Goal: Task Accomplishment & Management: Manage account settings

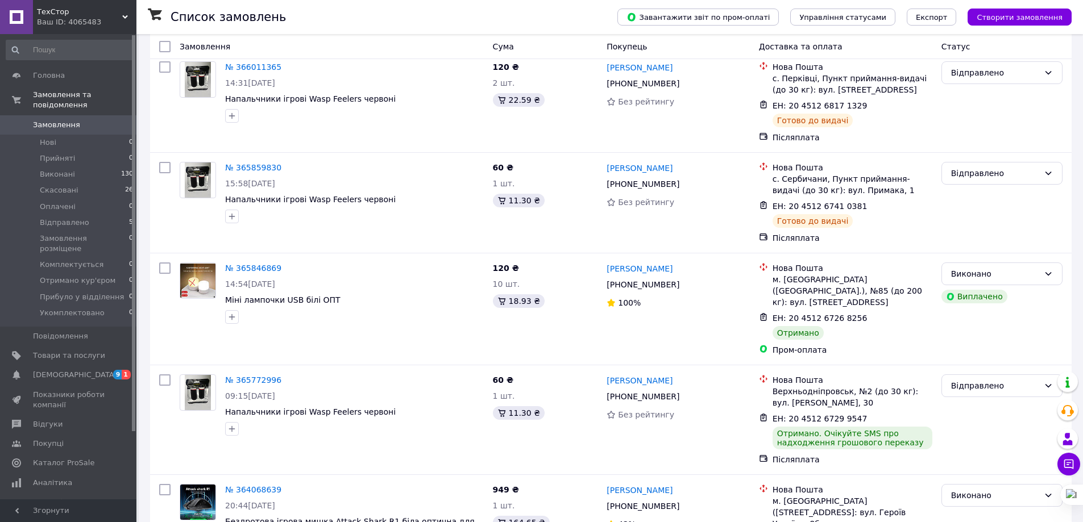
scroll to position [57, 0]
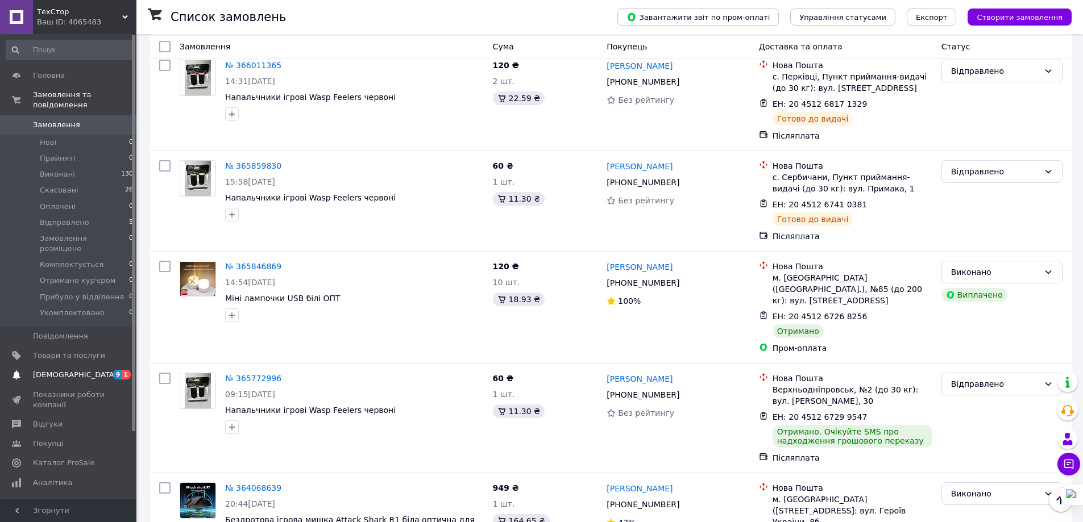
click at [59, 366] on link "[DEMOGRAPHIC_DATA] 9 1" at bounding box center [70, 375] width 140 height 19
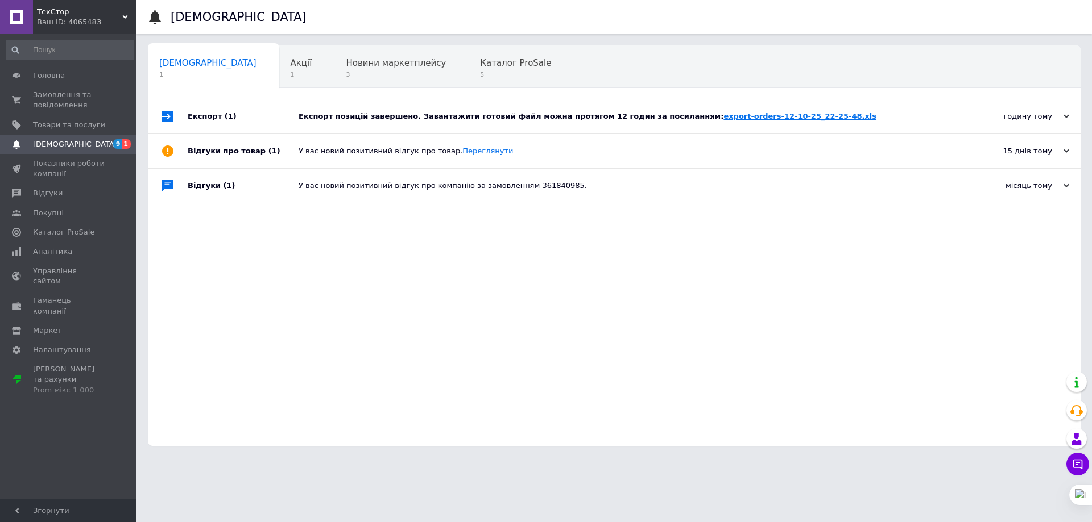
click at [746, 116] on link "export-orders-12-10-25_22-25-48.xls" at bounding box center [799, 116] width 153 height 9
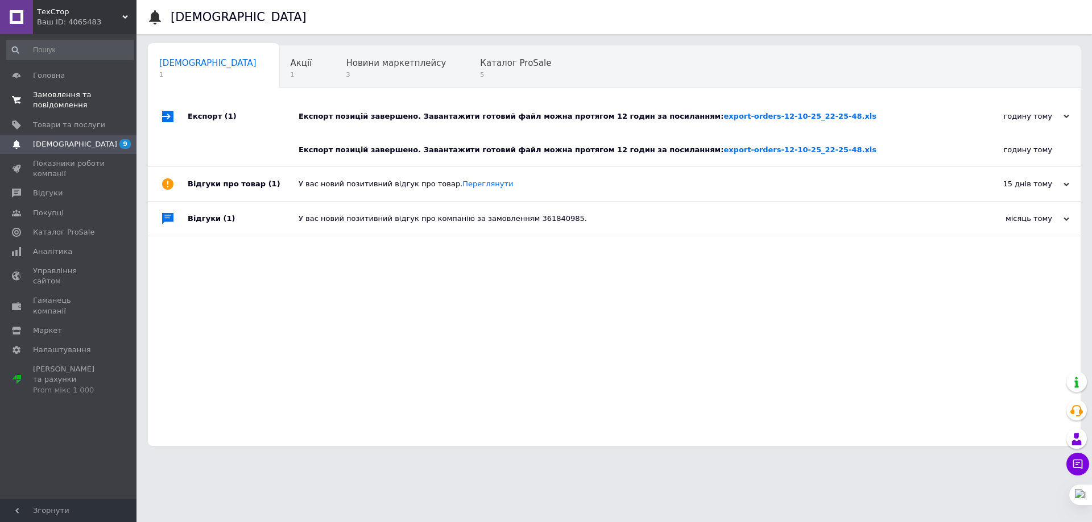
click at [71, 99] on span "Замовлення та повідомлення" at bounding box center [69, 100] width 72 height 20
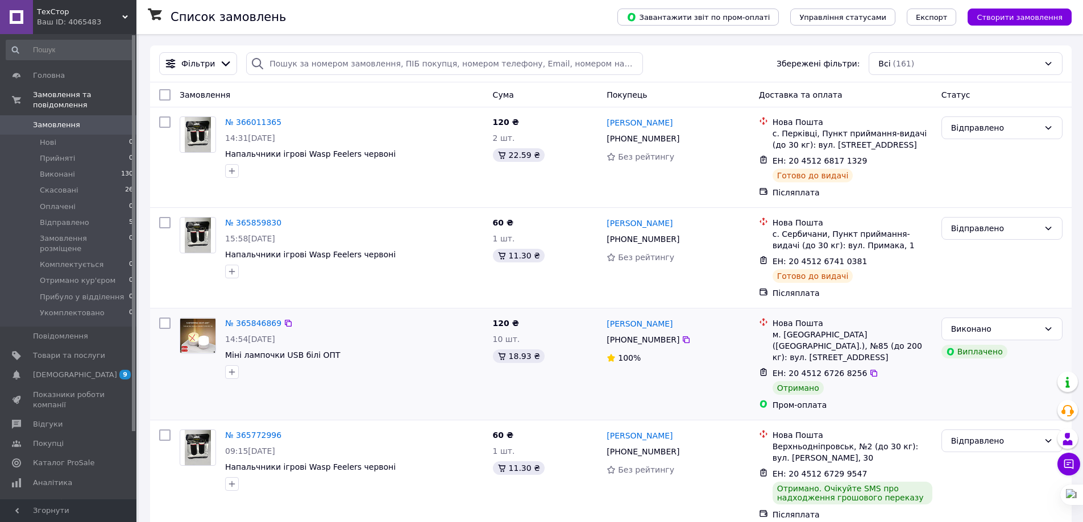
drag, startPoint x: 962, startPoint y: 339, endPoint x: 281, endPoint y: 390, distance: 682.4
click at [281, 393] on div "№ 365846869 14:54[DATE] Міні лампочки USB білі ОПТ" at bounding box center [331, 364] width 313 height 102
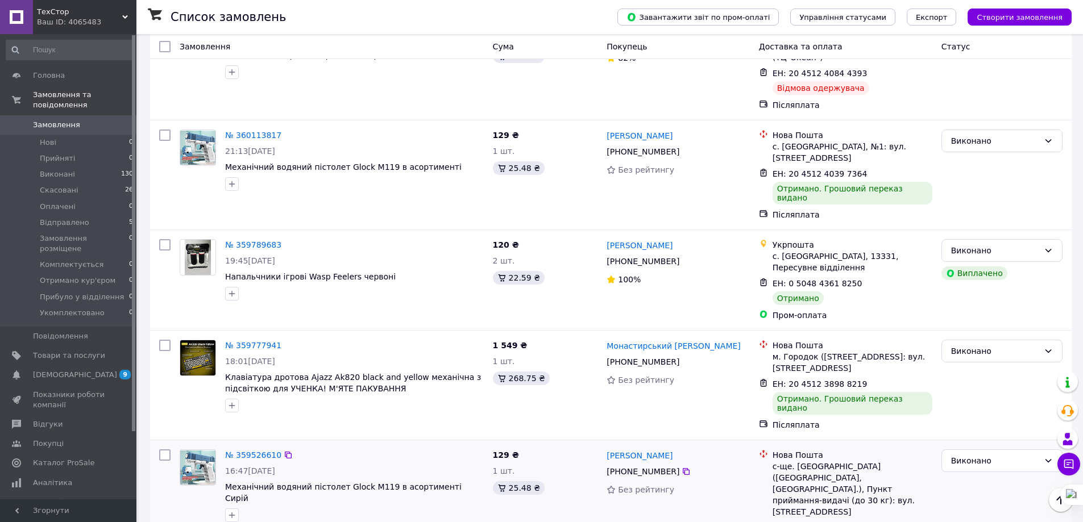
scroll to position [1617, 0]
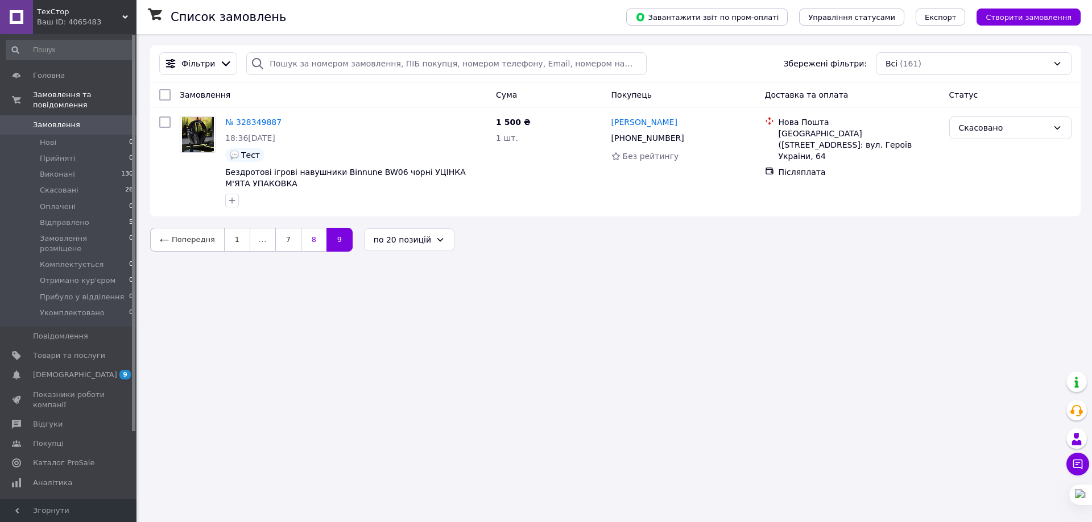
click at [304, 238] on link "8" at bounding box center [314, 240] width 26 height 24
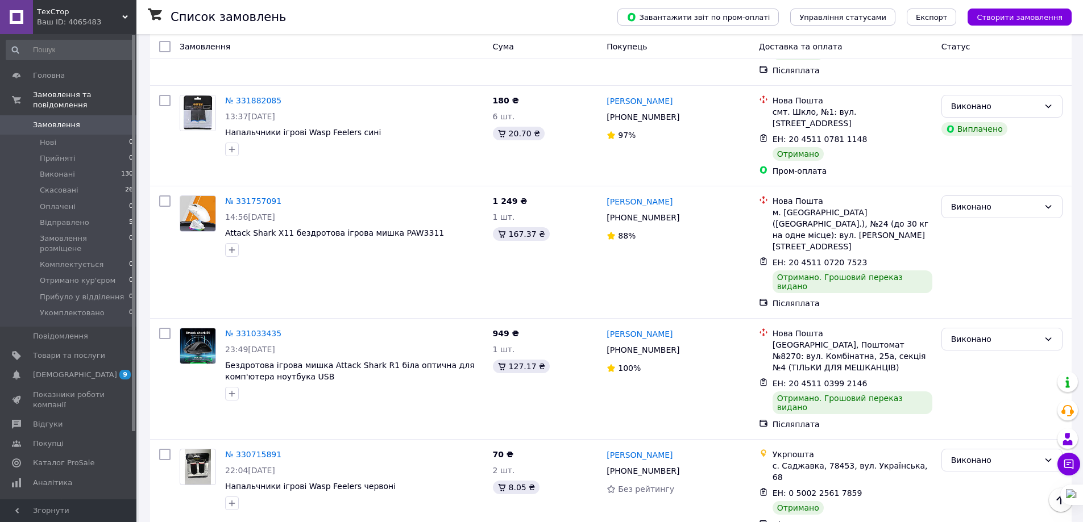
scroll to position [1251, 0]
